Goal: Task Accomplishment & Management: Manage account settings

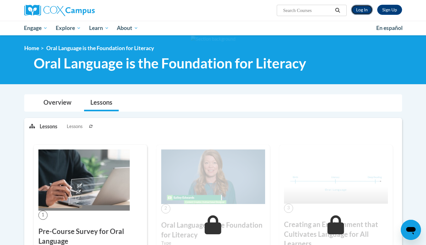
click at [358, 10] on link "Log In" at bounding box center [362, 10] width 22 height 10
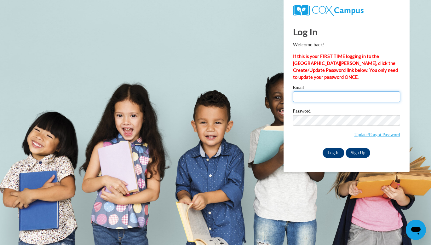
type input "katbruce@augusta.edu"
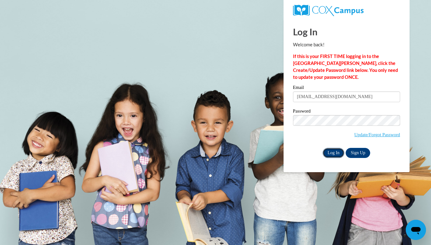
click at [327, 153] on input "Log In" at bounding box center [334, 153] width 22 height 10
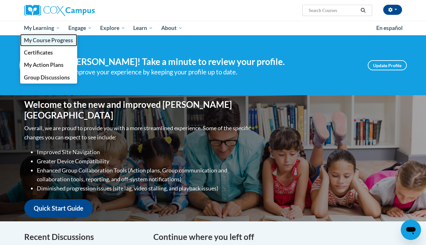
click at [49, 42] on span "My Course Progress" at bounding box center [48, 40] width 49 height 7
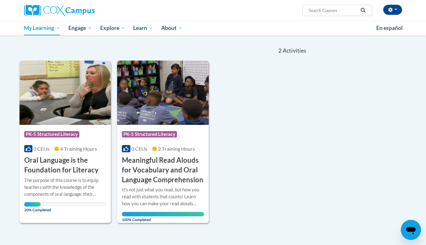
scroll to position [55, 0]
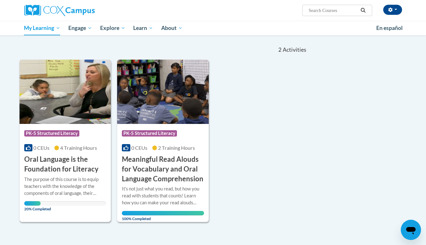
click at [50, 163] on h3 "Oral Language is the Foundation for Literacy" at bounding box center [65, 164] width 82 height 20
